Goal: Task Accomplishment & Management: Complete application form

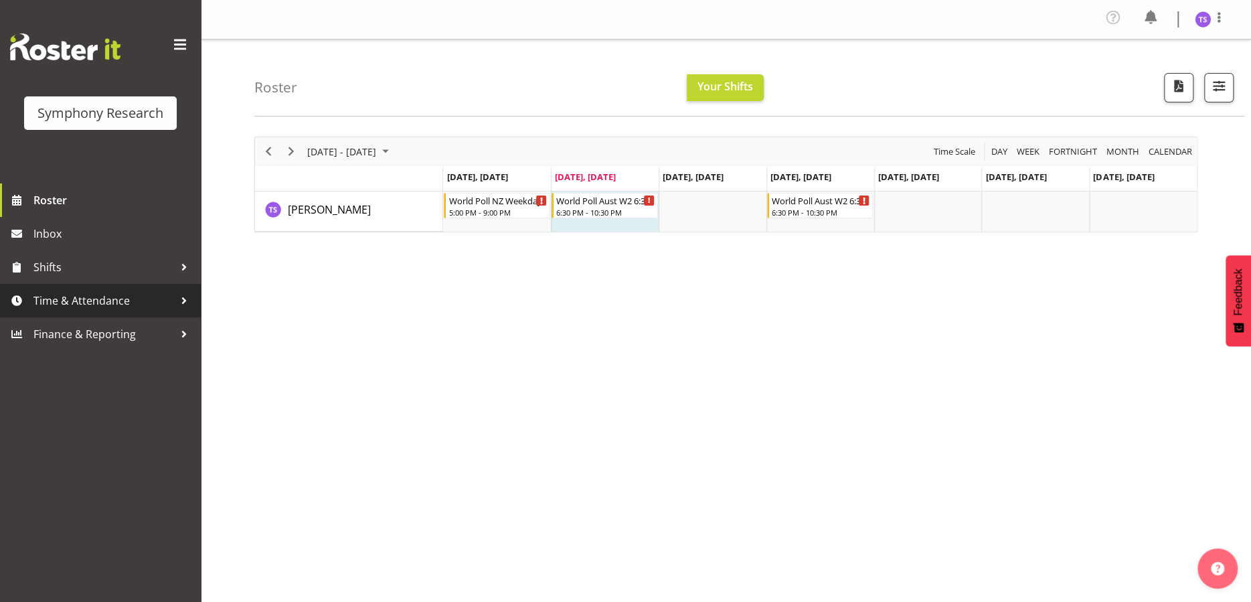
click at [80, 302] on span "Time & Attendance" at bounding box center [103, 300] width 141 height 20
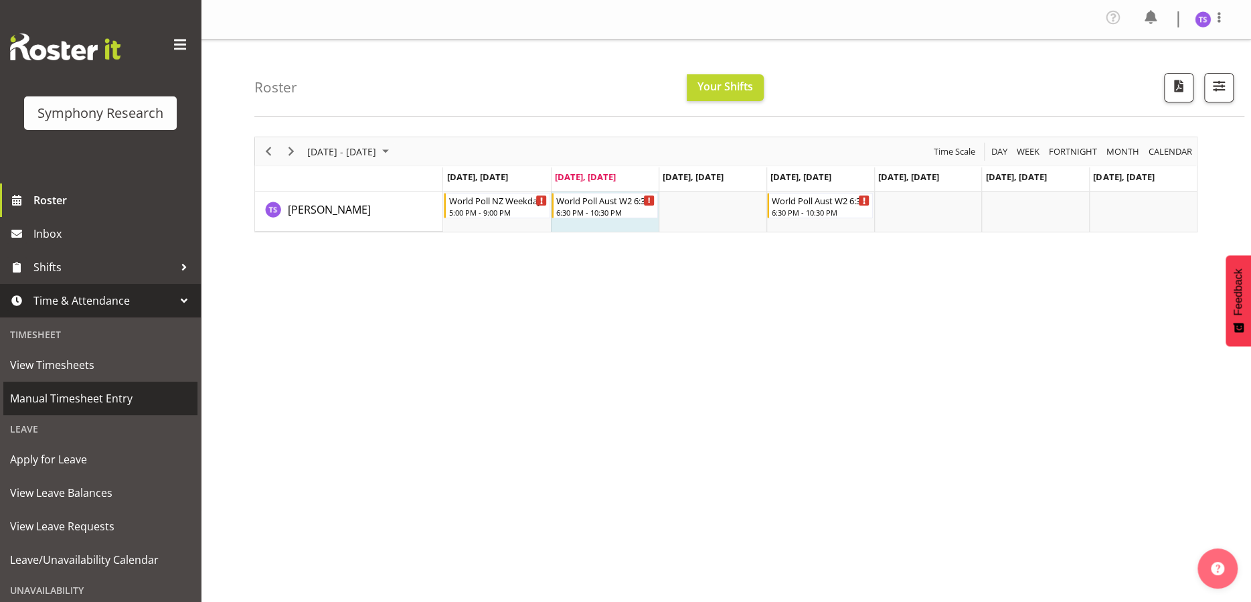
click at [80, 392] on span "Manual Timesheet Entry" at bounding box center [100, 398] width 181 height 20
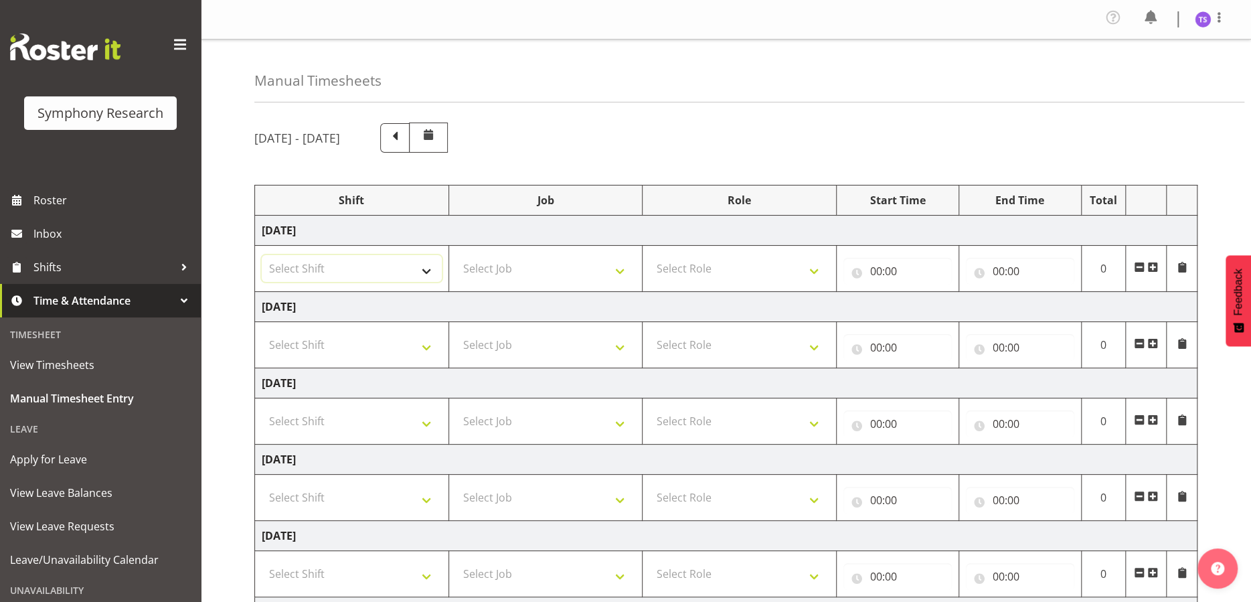
click at [425, 270] on select "Select Shift !!Weekend Residential (Roster IT Shift Label) *Business 9/10am ~ 4…" at bounding box center [352, 268] width 180 height 27
select select "41604"
click at [262, 255] on select "Select Shift !!Weekend Residential (Roster IT Shift Label) *Business 9/10am ~ 4…" at bounding box center [352, 268] width 180 height 27
click at [616, 270] on select "Select Job 550060 IF Admin 553492 World Poll Aus Wave 2 Main 2025 553493 World …" at bounding box center [546, 268] width 180 height 27
click at [619, 271] on select "Select Job 550060 IF Admin 553492 World Poll Aus Wave 2 Main 2025 553493 World …" at bounding box center [546, 268] width 180 height 27
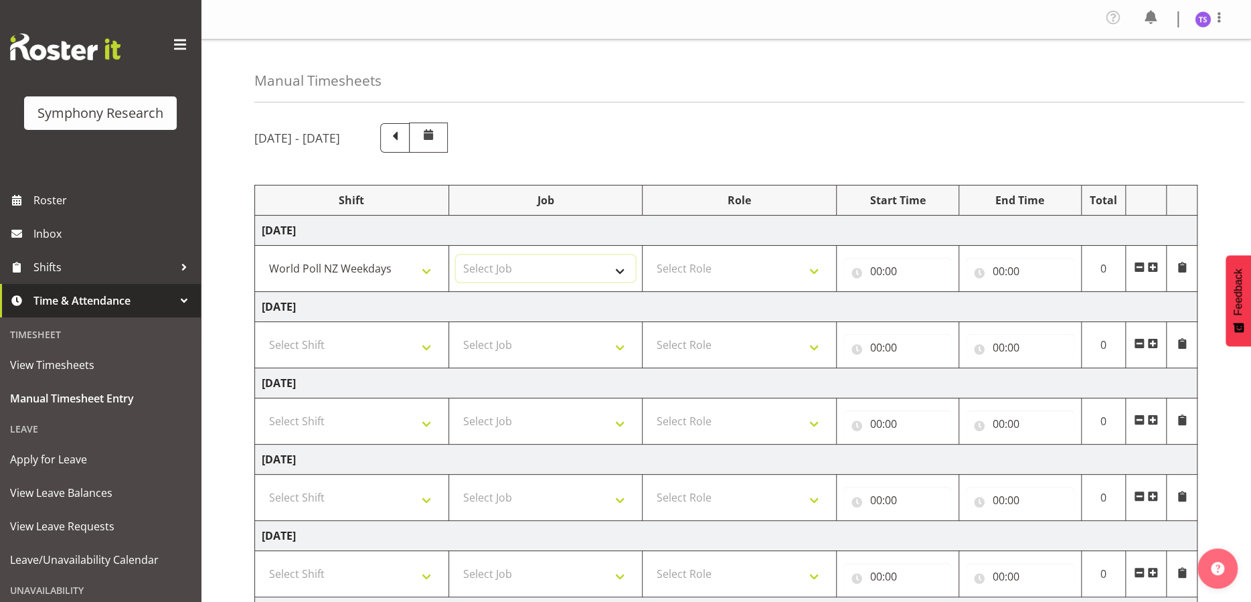
select select "10527"
click at [456, 255] on select "Select Job 550060 IF Admin 553492 World Poll Aus Wave 2 Main 2025 553493 World …" at bounding box center [546, 268] width 180 height 27
click at [814, 271] on select "Select Role Briefing Interviewing" at bounding box center [739, 268] width 180 height 27
select select "47"
click at [649, 255] on select "Select Role Briefing Interviewing" at bounding box center [739, 268] width 180 height 27
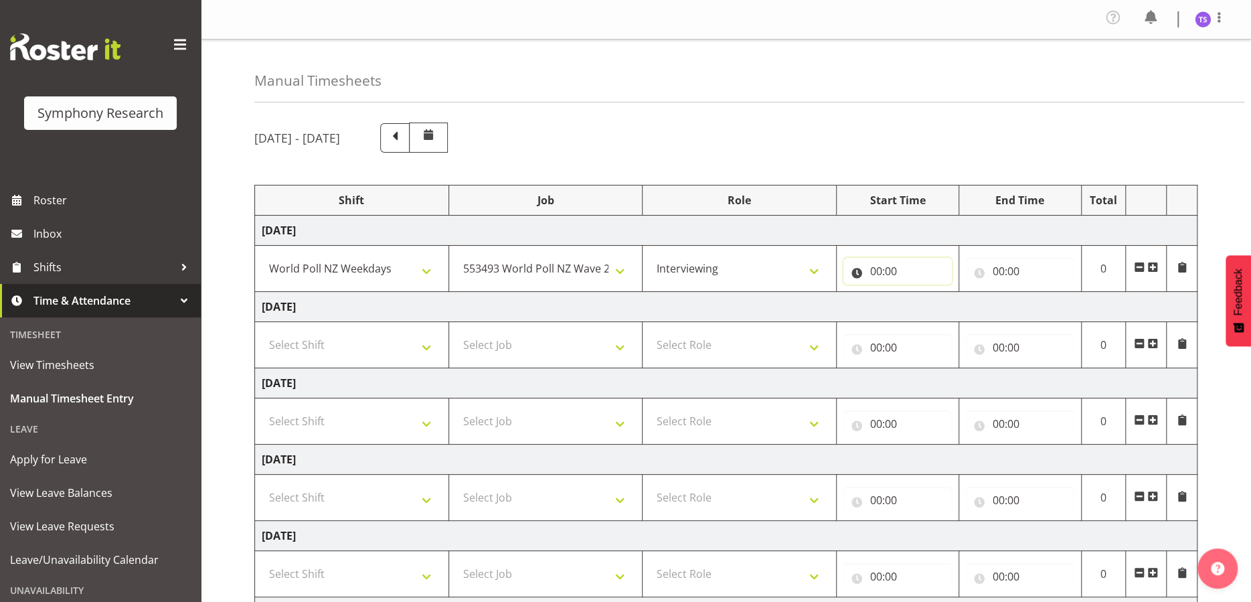
click at [881, 278] on input "00:00" at bounding box center [897, 271] width 108 height 27
click at [932, 308] on select "00 01 02 03 04 05 06 07 08 09 10 11 12 13 14 15 16 17 18 19 20 21 22 23" at bounding box center [935, 306] width 30 height 27
select select "18"
type input "18:00"
click at [996, 266] on input "00:00" at bounding box center [1020, 271] width 108 height 27
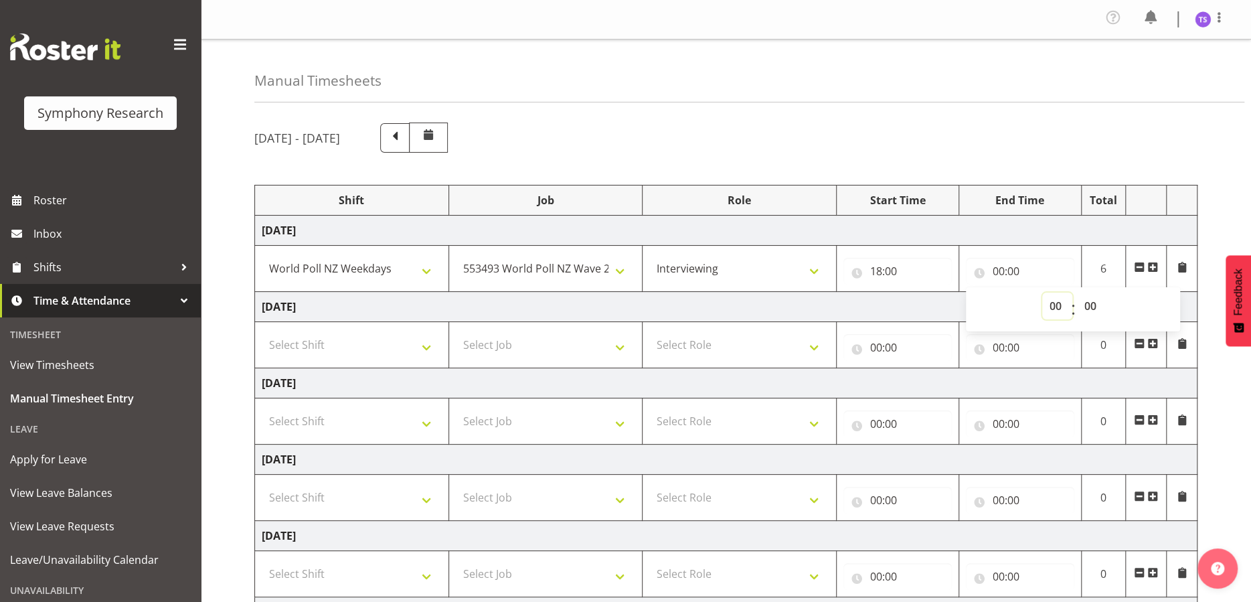
click at [1054, 309] on select "00 01 02 03 04 05 06 07 08 09 10 11 12 13 14 15 16 17 18 19 20 21 22 23" at bounding box center [1057, 306] width 30 height 27
select select "21"
type input "21:00"
click at [940, 299] on td "[DATE]" at bounding box center [726, 307] width 942 height 30
click at [1151, 262] on span at bounding box center [1152, 267] width 11 height 11
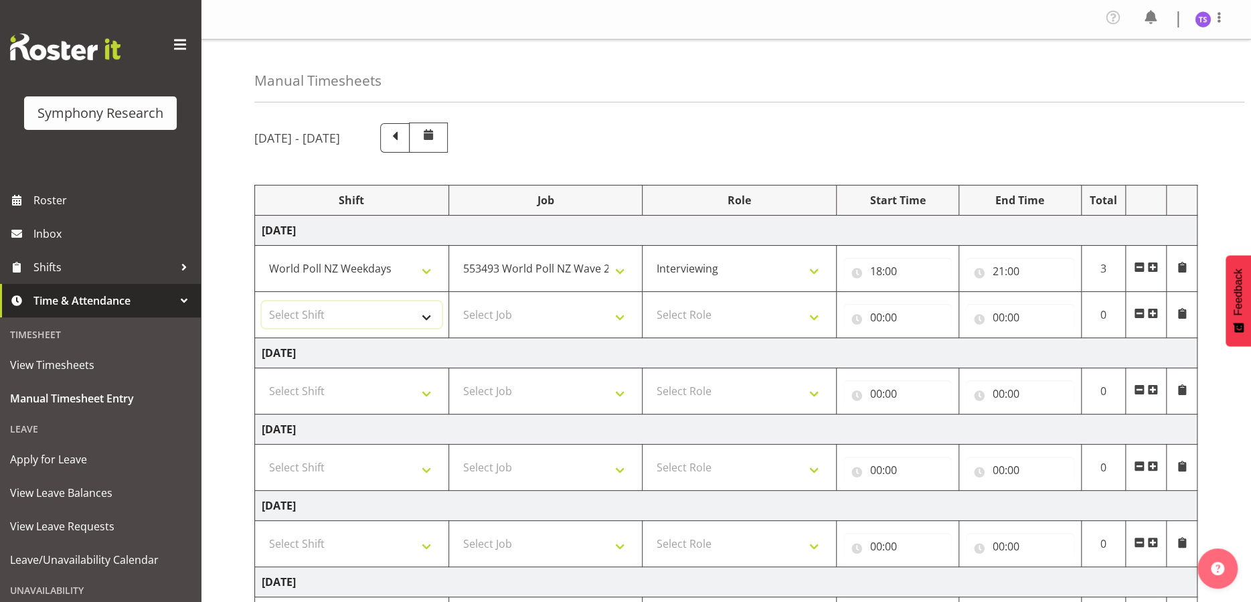
click at [422, 317] on select "Select Shift !!Weekend Residential (Roster IT Shift Label) *Business 9/10am ~ 4…" at bounding box center [352, 314] width 180 height 27
select select "57511"
click at [262, 301] on select "Select Shift !!Weekend Residential (Roster IT Shift Label) *Business 9/10am ~ 4…" at bounding box center [352, 314] width 180 height 27
click at [619, 317] on select "Select Job 550060 IF Admin 553492 World Poll Aus Wave 2 Main 2025 553493 World …" at bounding box center [546, 314] width 180 height 27
select select "10499"
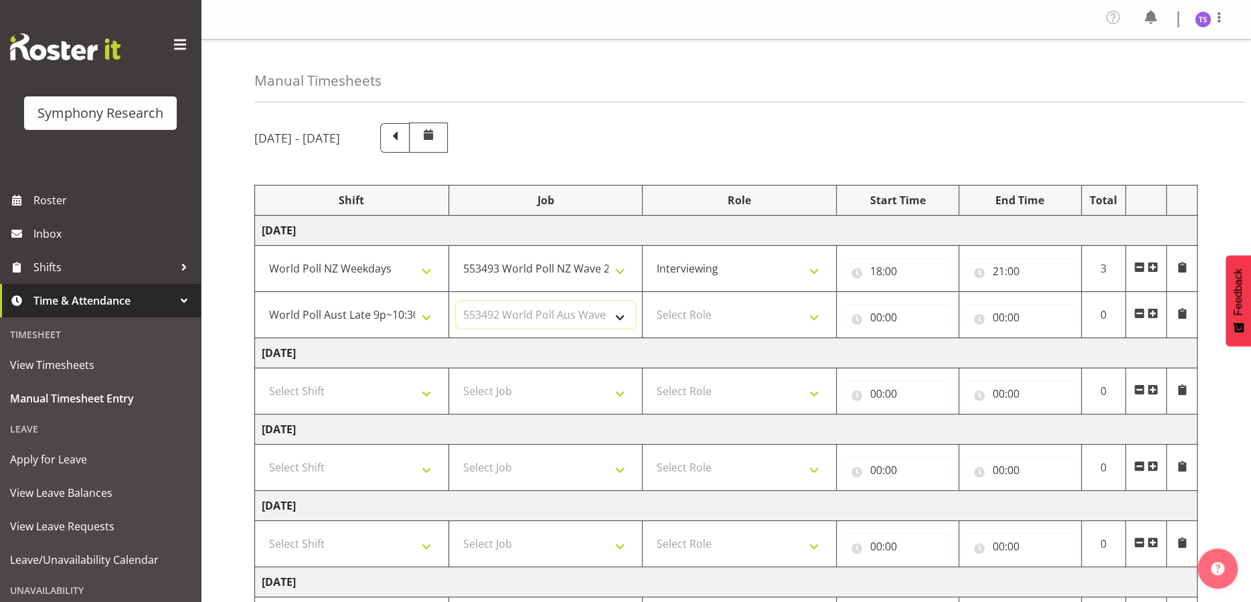
click at [456, 301] on select "Select Job 550060 IF Admin 553492 World Poll Aus Wave 2 Main 2025 553493 World …" at bounding box center [546, 314] width 180 height 27
click at [811, 319] on select "Select Role Briefing Interviewing" at bounding box center [739, 314] width 180 height 27
select select "47"
click at [649, 301] on select "Select Role Briefing Interviewing" at bounding box center [739, 314] width 180 height 27
click at [877, 321] on input "00:00" at bounding box center [897, 317] width 108 height 27
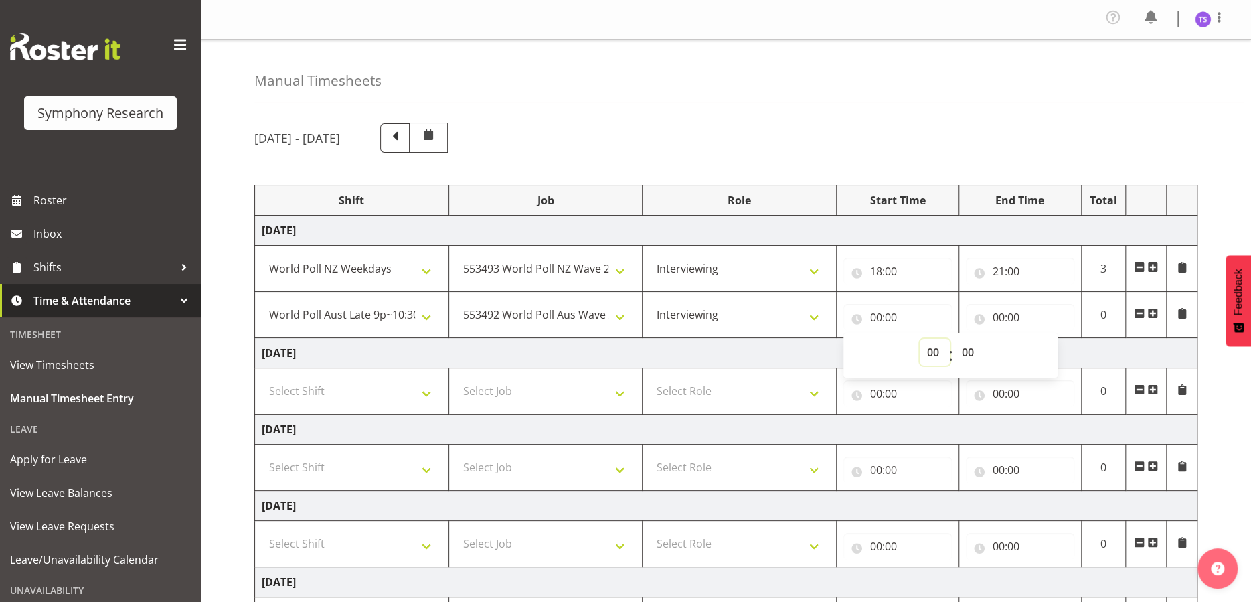
click at [922, 351] on select "00 01 02 03 04 05 06 07 08 09 10 11 12 13 14 15 16 17 18 19 20 21 22 23" at bounding box center [935, 352] width 30 height 27
select select "21"
type input "21:00"
click at [1005, 318] on input "00:00" at bounding box center [1020, 317] width 108 height 27
click at [1054, 352] on select "00 01 02 03 04 05 06 07 08 09 10 11 12 13 14 15 16 17 18 19 20 21 22 23" at bounding box center [1057, 352] width 30 height 27
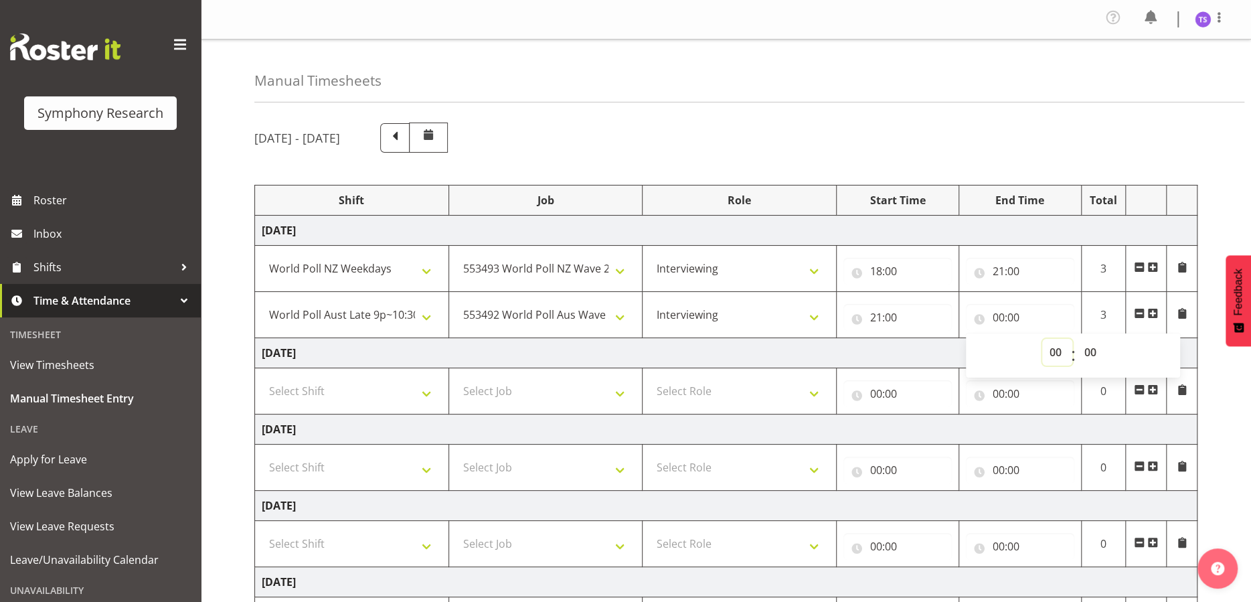
select select "22"
type input "22:00"
click at [910, 343] on td "[DATE]" at bounding box center [726, 353] width 942 height 30
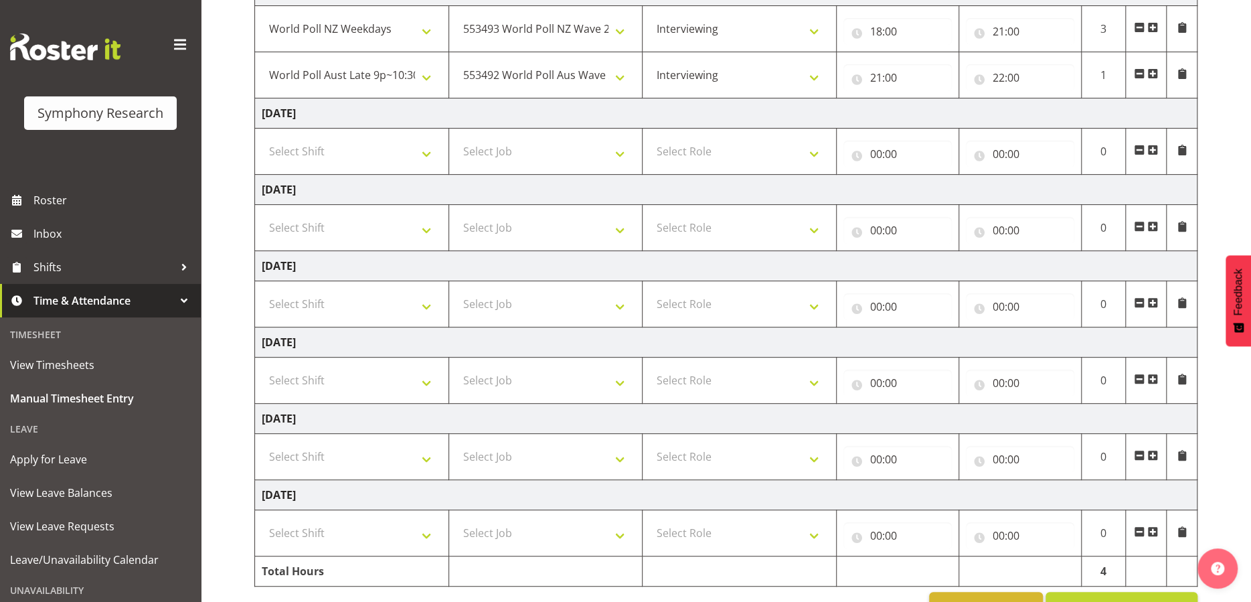
scroll to position [278, 0]
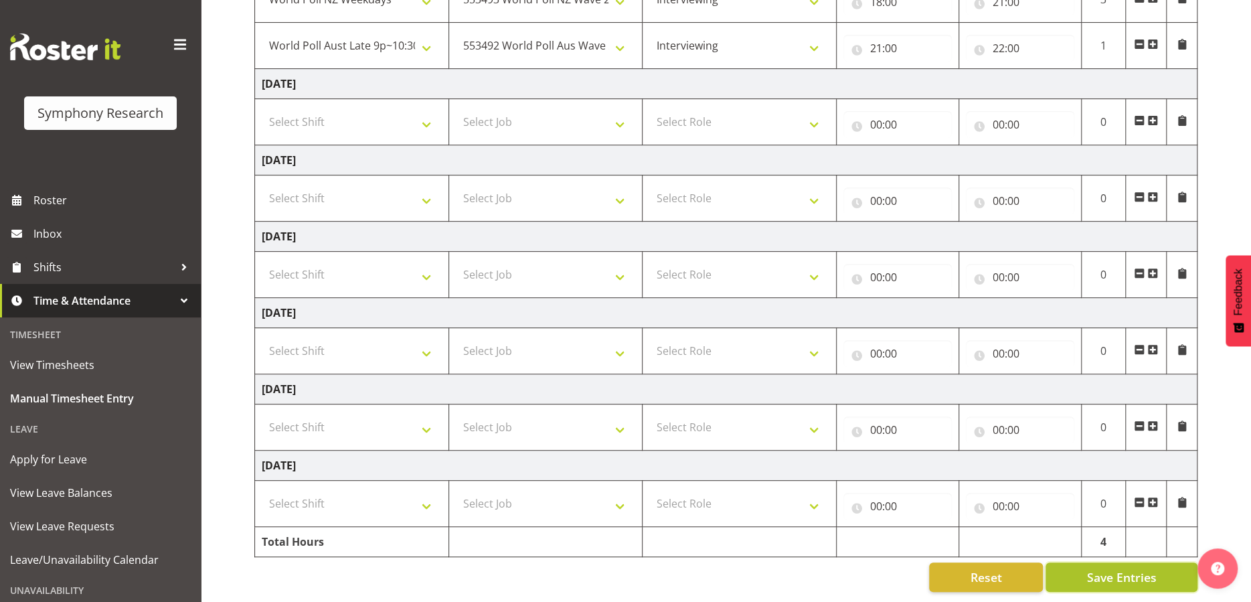
click at [1101, 568] on span "Save Entries" at bounding box center [1121, 576] width 70 height 17
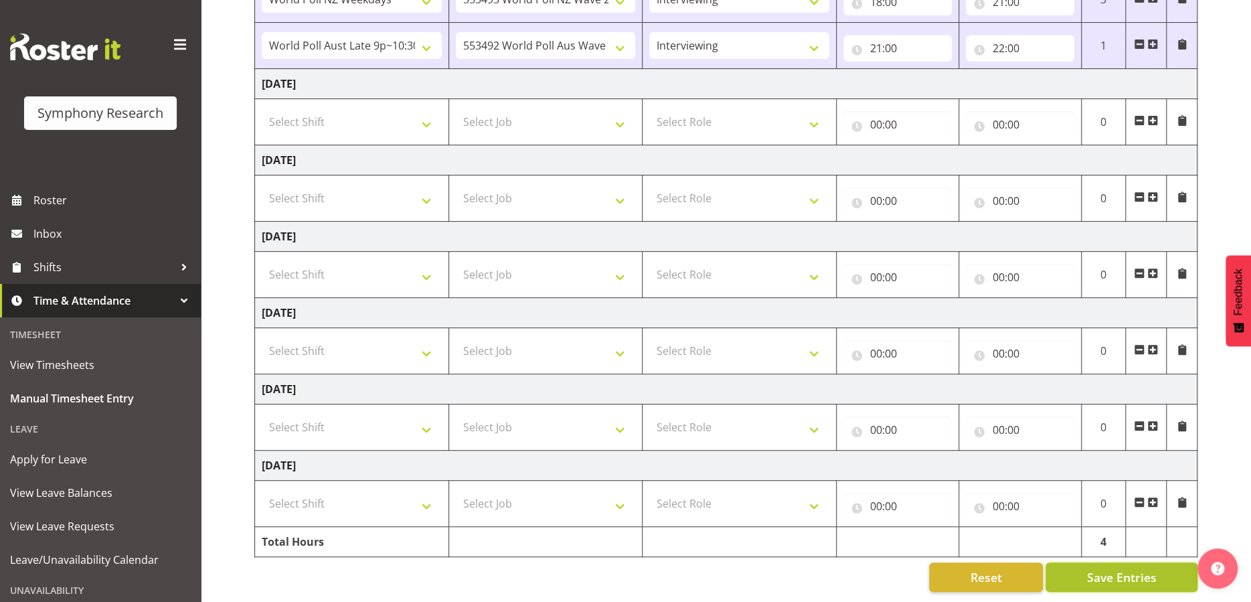
click at [1125, 568] on span "Save Entries" at bounding box center [1121, 576] width 70 height 17
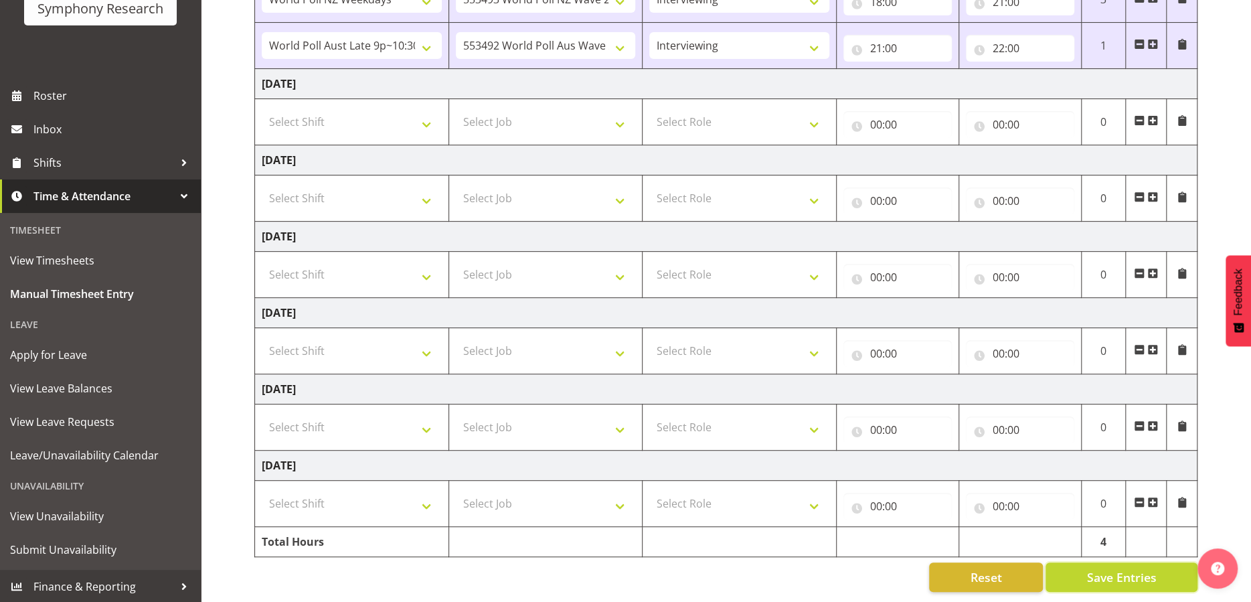
scroll to position [105, 0]
click at [78, 513] on span "View Unavailability" at bounding box center [100, 515] width 181 height 20
